Goal: Book appointment/travel/reservation

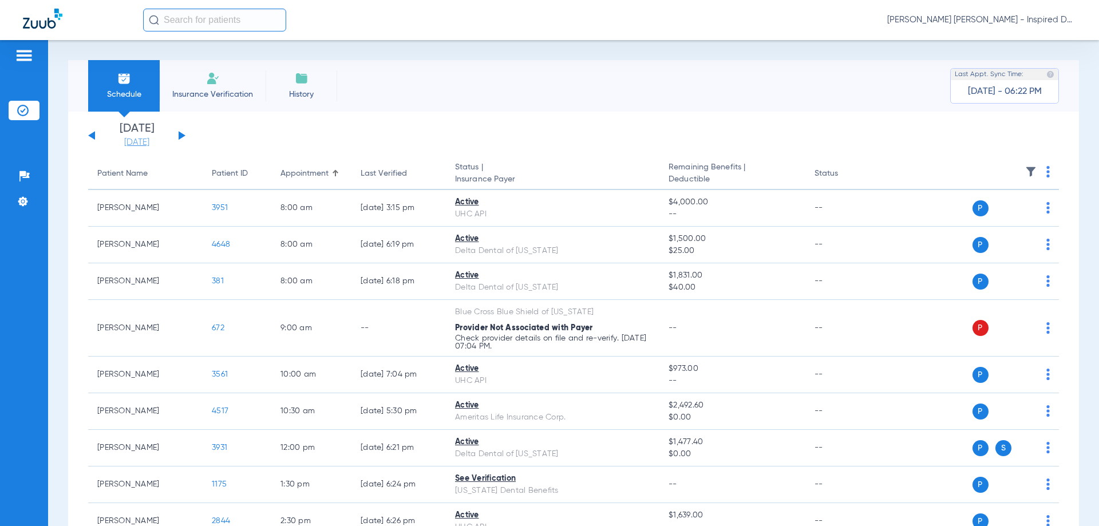
click at [138, 145] on link "[DATE]" at bounding box center [137, 142] width 69 height 11
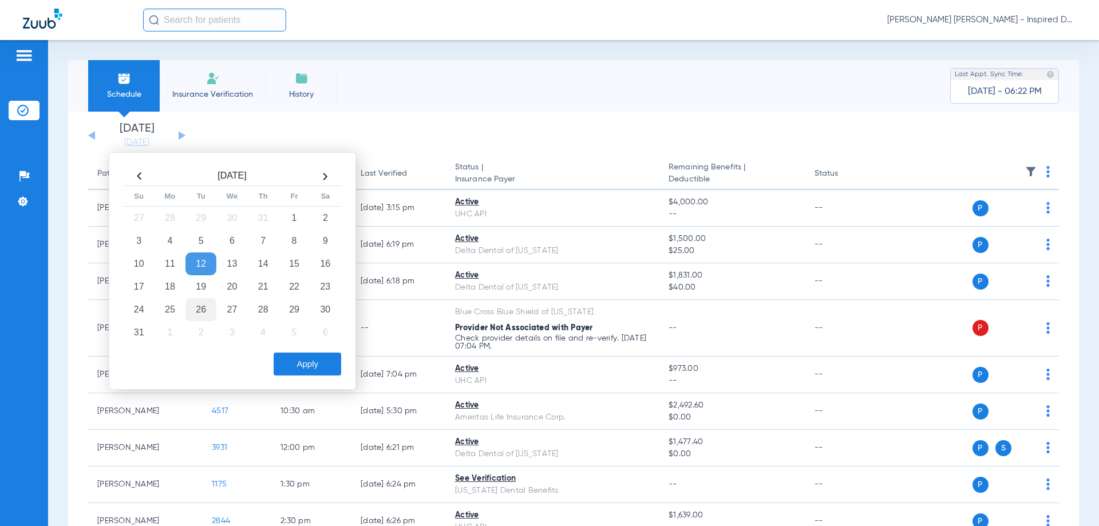
click at [198, 309] on td "26" at bounding box center [201, 309] width 31 height 23
click at [287, 358] on button "Apply" at bounding box center [308, 364] width 68 height 23
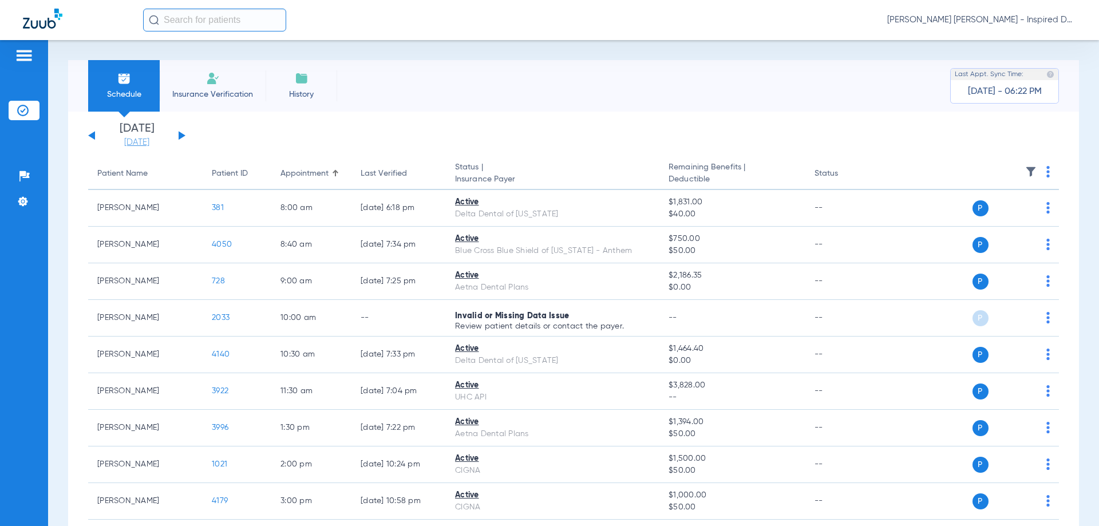
click at [149, 138] on link "[DATE]" at bounding box center [137, 142] width 69 height 11
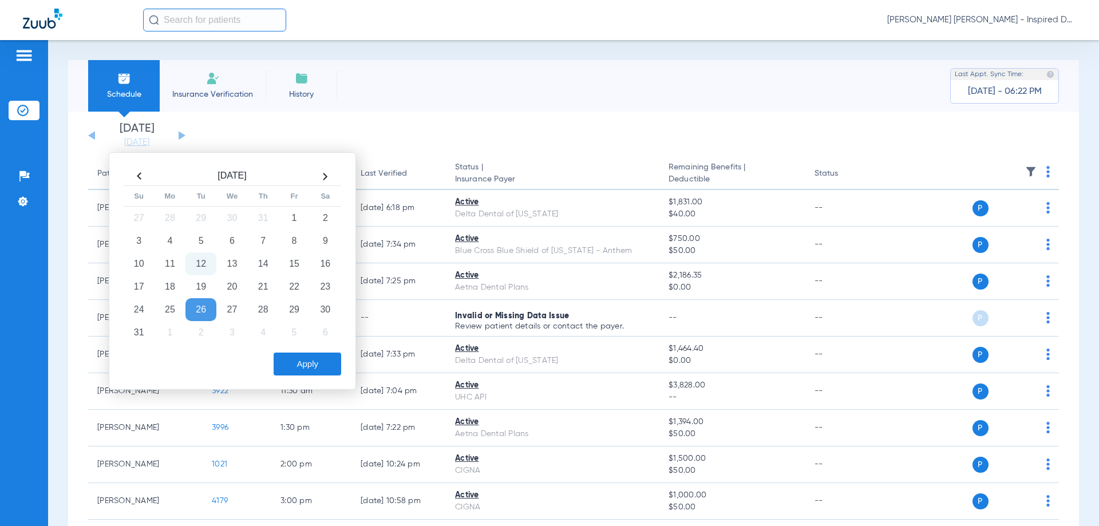
click at [196, 266] on td "12" at bounding box center [201, 264] width 31 height 23
click at [303, 373] on button "Apply" at bounding box center [308, 364] width 68 height 23
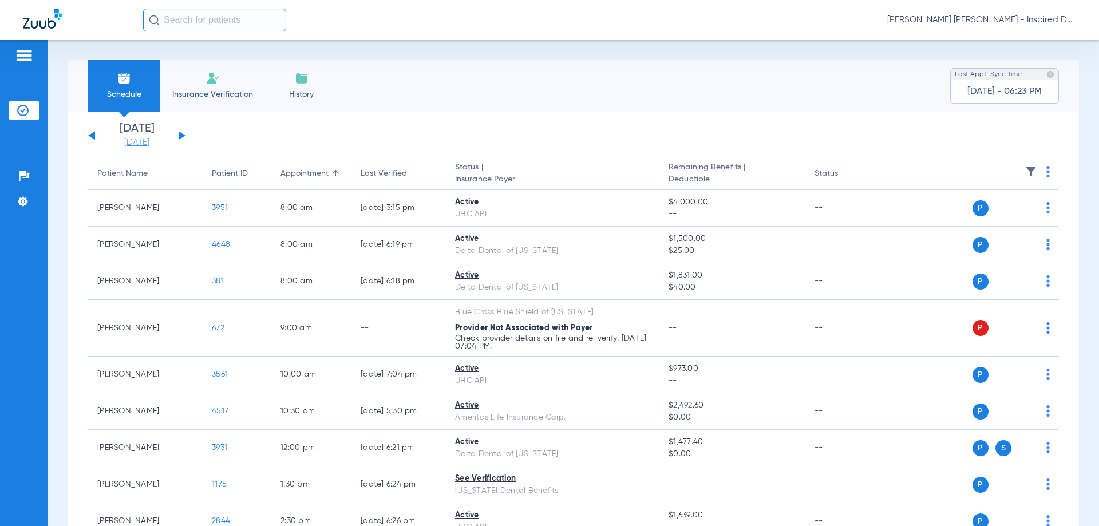
click at [137, 140] on link "[DATE]" at bounding box center [137, 142] width 69 height 11
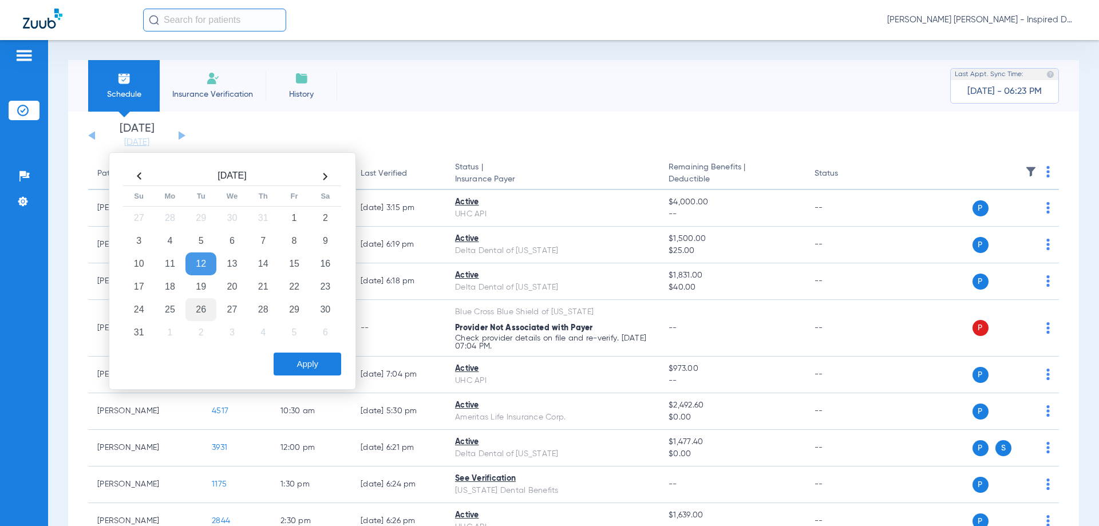
drag, startPoint x: 198, startPoint y: 295, endPoint x: 198, endPoint y: 314, distance: 18.3
click at [198, 314] on tbody "27 28 29 30 31 1 2 3 4 5 6 7 8 9 10 11 12 13 14 15 16 17 18 19 20 21 22 23 24 2…" at bounding box center [233, 275] width 218 height 137
click at [198, 314] on td "26" at bounding box center [201, 309] width 31 height 23
click at [298, 363] on button "Apply" at bounding box center [308, 364] width 68 height 23
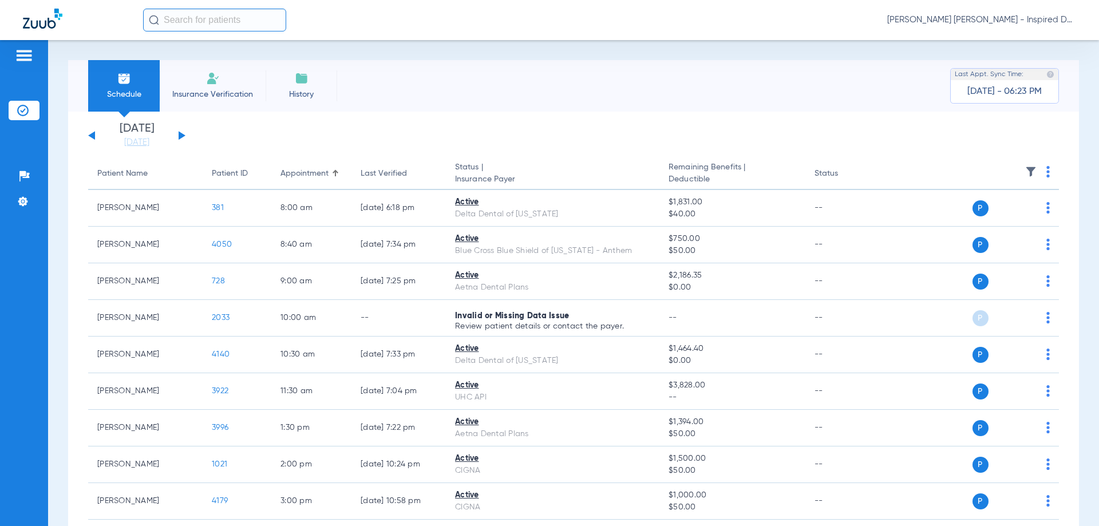
click at [90, 135] on button at bounding box center [91, 135] width 7 height 9
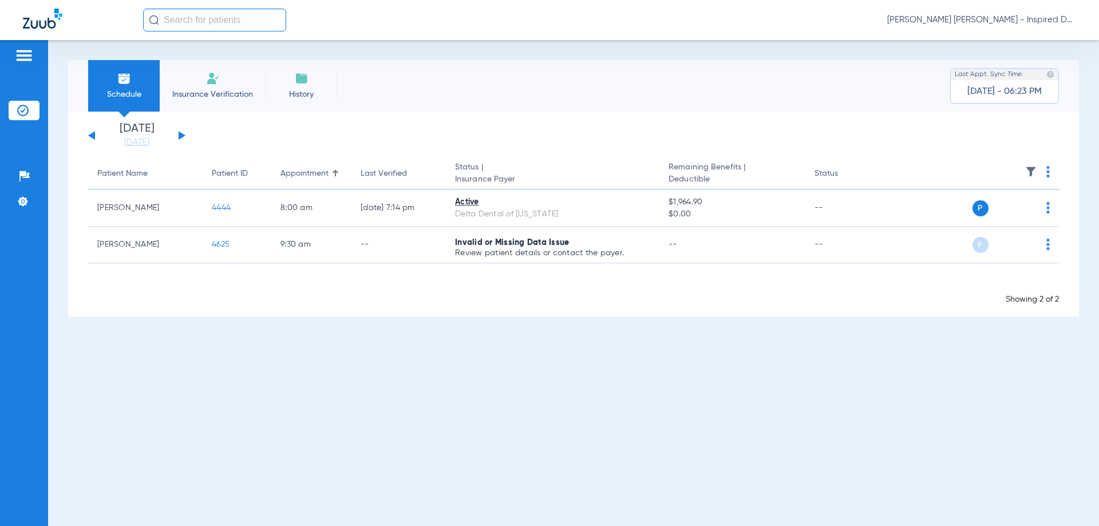
click at [88, 133] on div "[DATE] [DATE] [DATE] [DATE] [DATE] [DATE] [DATE] [DATE] [DATE] [DATE] [DATE] [D…" at bounding box center [136, 135] width 97 height 25
click at [91, 135] on div "[DATE] [DATE] [DATE] [DATE] [DATE] [DATE] [DATE] [DATE] [DATE] [DATE] [DATE] [D…" at bounding box center [136, 135] width 97 height 25
click at [93, 133] on button at bounding box center [91, 135] width 7 height 9
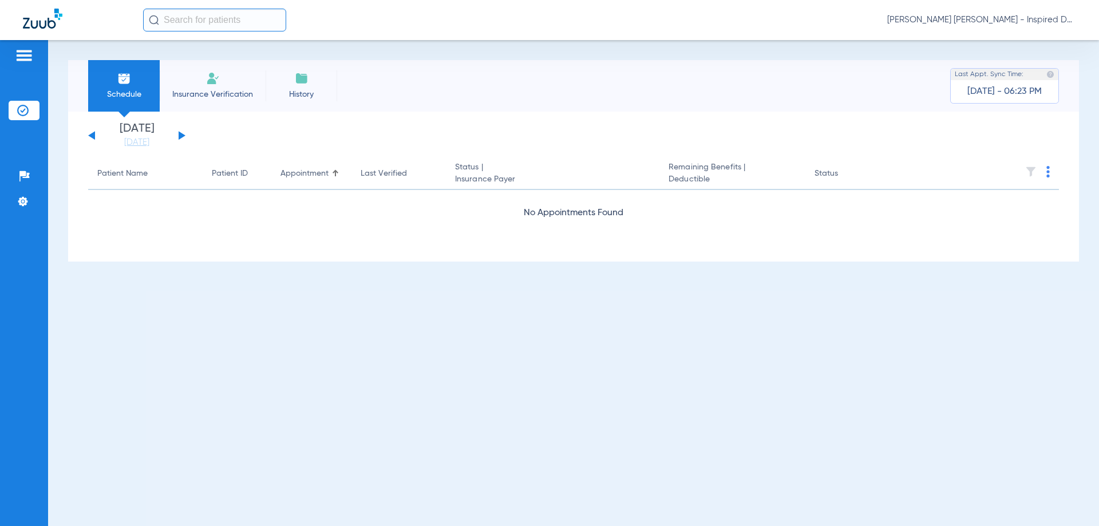
click at [93, 139] on div "[DATE] [DATE] [DATE] [DATE] [DATE] [DATE] [DATE] [DATE] [DATE] [DATE] [DATE] [D…" at bounding box center [136, 135] width 97 height 25
click at [93, 136] on button at bounding box center [91, 135] width 7 height 9
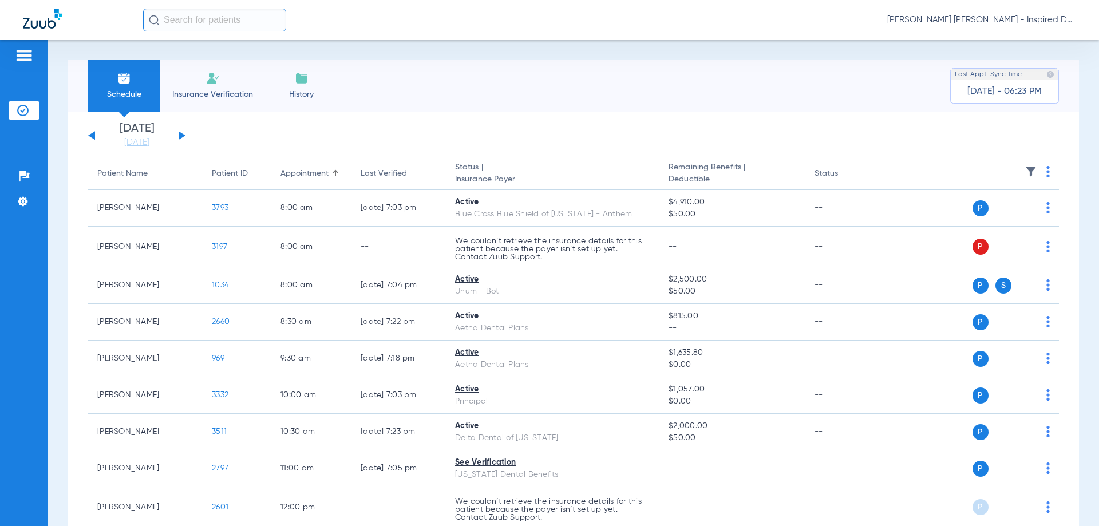
click at [93, 136] on button at bounding box center [91, 135] width 7 height 9
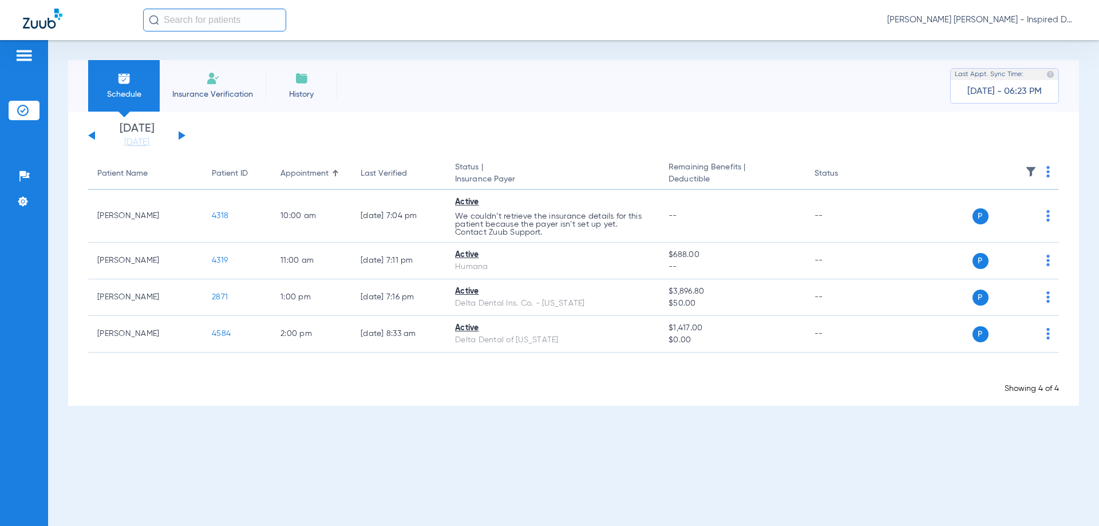
click at [175, 132] on div "[DATE] [DATE] [DATE] [DATE] [DATE] [DATE] [DATE] [DATE] [DATE] [DATE] [DATE] [D…" at bounding box center [136, 135] width 97 height 25
click at [178, 134] on div "[DATE] [DATE] [DATE] [DATE] [DATE] [DATE] [DATE] [DATE] [DATE] [DATE] [DATE] [D…" at bounding box center [136, 135] width 97 height 25
click at [180, 136] on button at bounding box center [182, 135] width 7 height 9
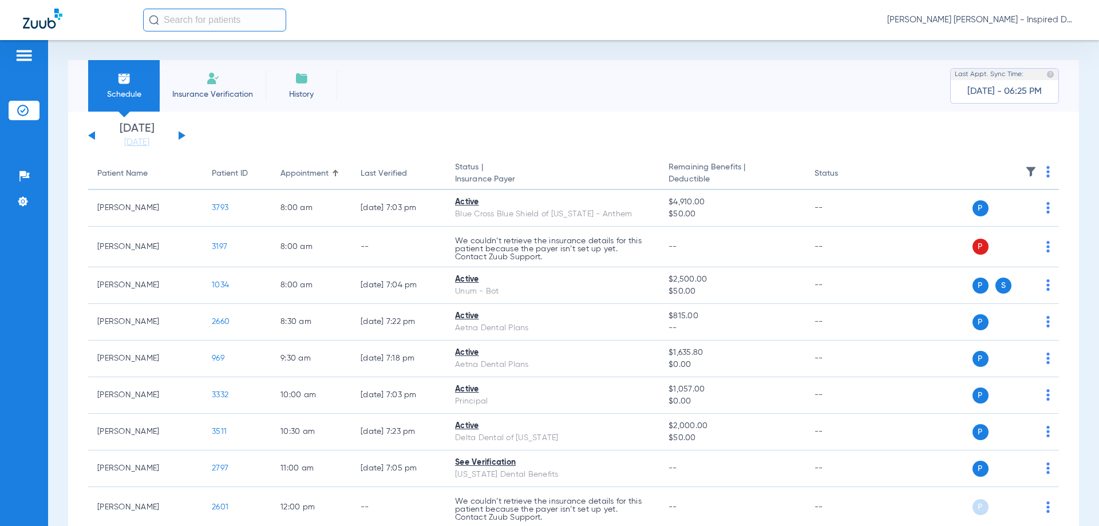
click at [89, 134] on div "[DATE] [DATE] [DATE] [DATE] [DATE] [DATE] [DATE] [DATE] [DATE] [DATE] [DATE] [D…" at bounding box center [136, 135] width 97 height 25
click at [132, 145] on link "[DATE]" at bounding box center [137, 142] width 69 height 11
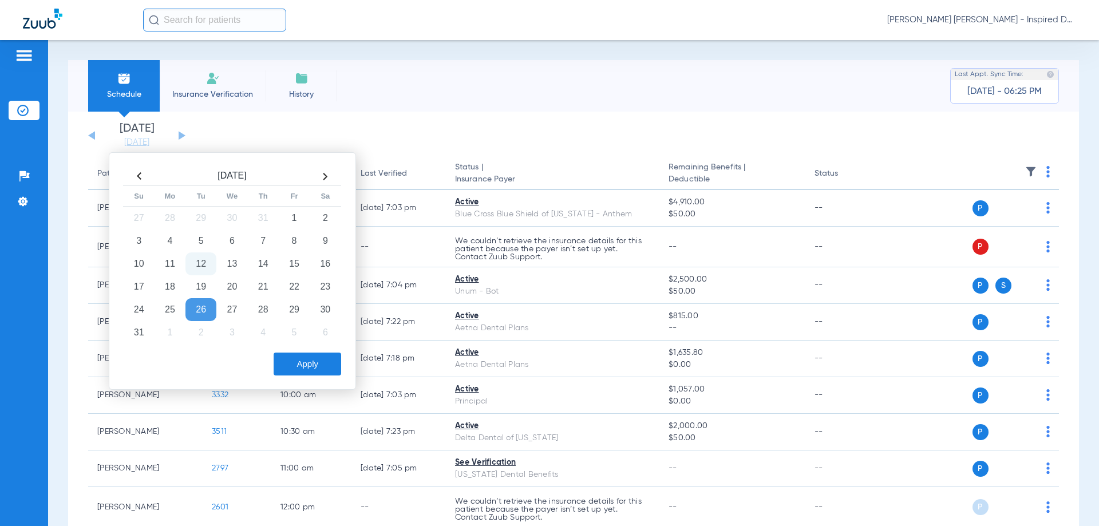
click at [210, 259] on td "12" at bounding box center [201, 264] width 31 height 23
click at [316, 361] on button "Apply" at bounding box center [308, 364] width 68 height 23
